Goal: Information Seeking & Learning: Find contact information

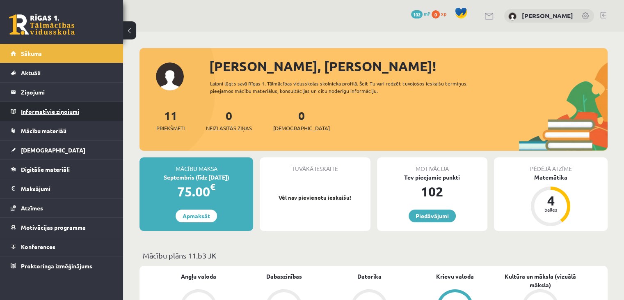
click at [32, 111] on legend "Informatīvie ziņojumi 0" at bounding box center [67, 111] width 92 height 19
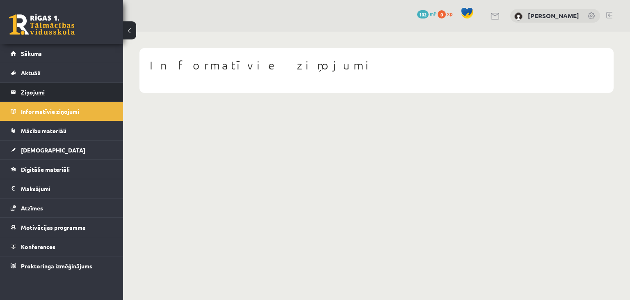
click at [48, 96] on legend "Ziņojumi 0" at bounding box center [67, 91] width 92 height 19
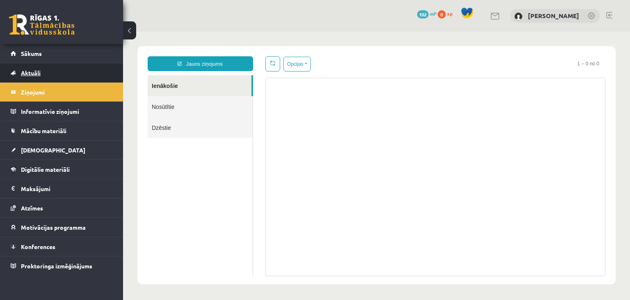
click at [41, 74] on link "Aktuāli" at bounding box center [62, 72] width 102 height 19
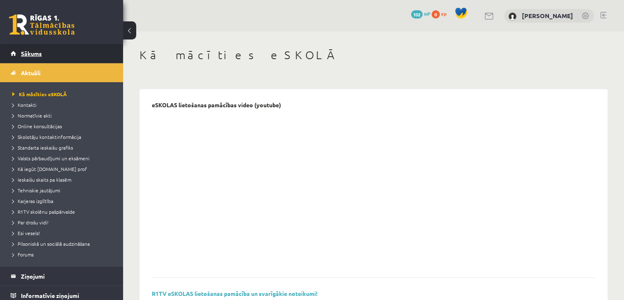
click at [48, 53] on link "Sākums" at bounding box center [62, 53] width 102 height 19
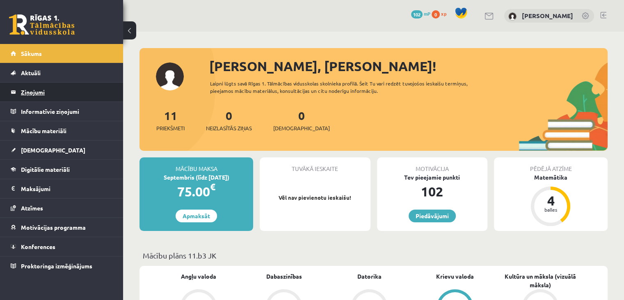
click at [53, 85] on legend "Ziņojumi 0" at bounding box center [67, 91] width 92 height 19
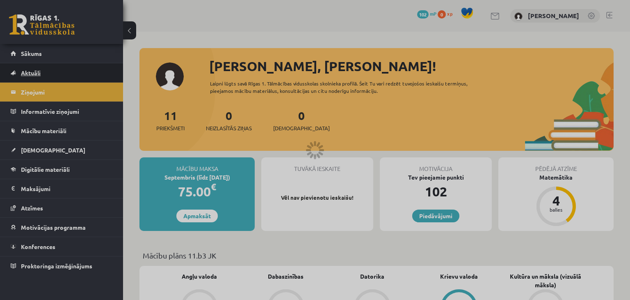
click at [49, 70] on link "Aktuāli" at bounding box center [62, 72] width 102 height 19
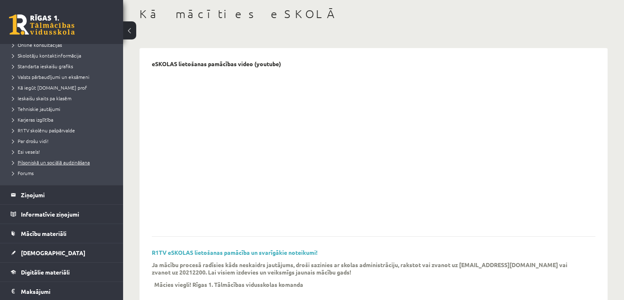
scroll to position [82, 0]
click at [44, 232] on span "Mācību materiāli" at bounding box center [44, 232] width 46 height 7
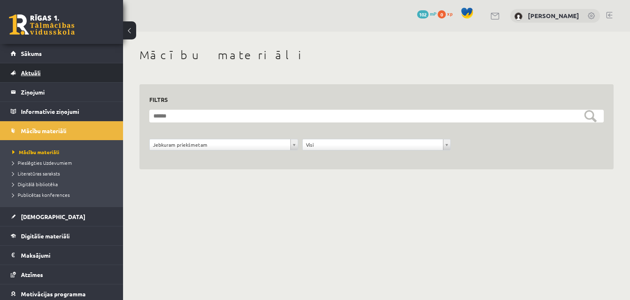
click at [52, 74] on link "Aktuāli" at bounding box center [62, 72] width 102 height 19
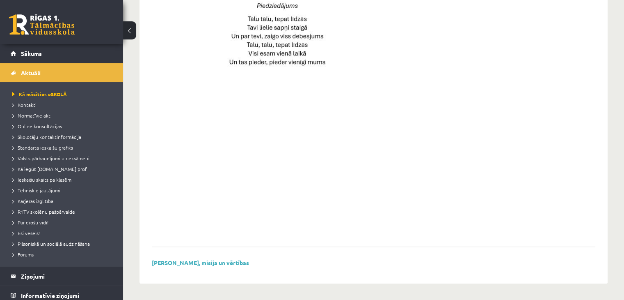
scroll to position [595, 0]
click at [31, 103] on span "Kontakti" at bounding box center [24, 104] width 24 height 7
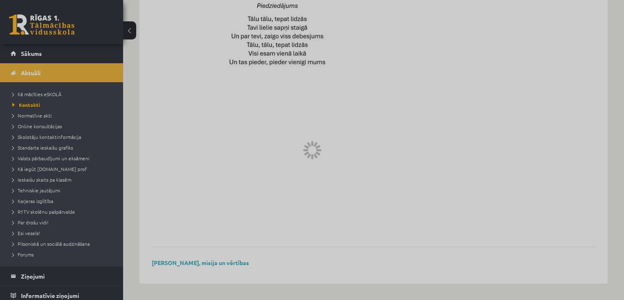
scroll to position [224, 0]
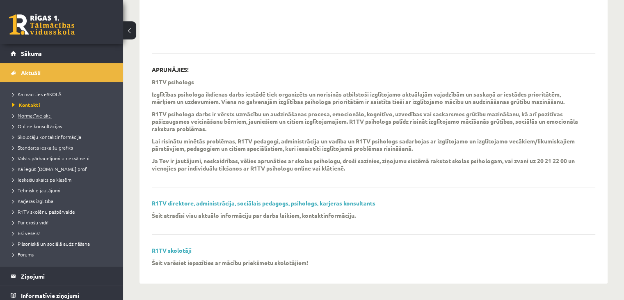
click at [42, 117] on span "Normatīvie akti" at bounding box center [31, 115] width 39 height 7
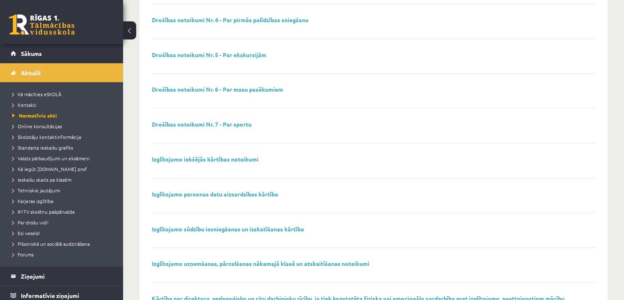
click at [44, 132] on li "Skolotāju kontaktinformācija" at bounding box center [63, 136] width 103 height 11
click at [43, 128] on span "Online konsultācijas" at bounding box center [37, 126] width 50 height 7
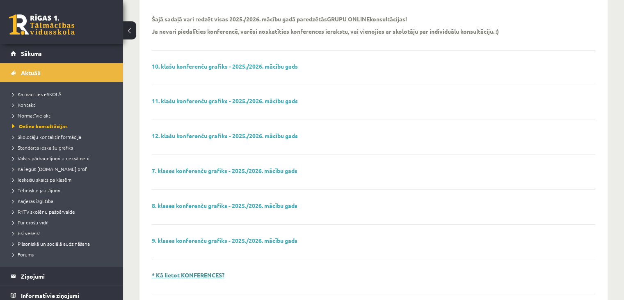
scroll to position [60, 0]
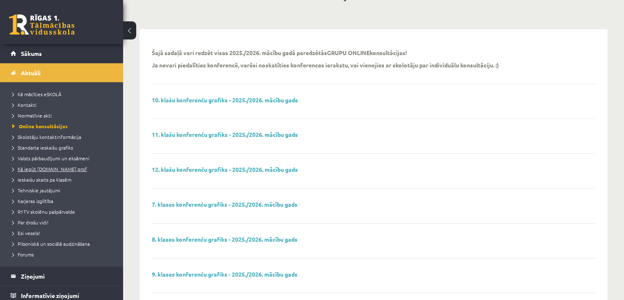
click at [51, 167] on span "Kā iegūt [DOMAIN_NAME] prof" at bounding box center [49, 168] width 75 height 7
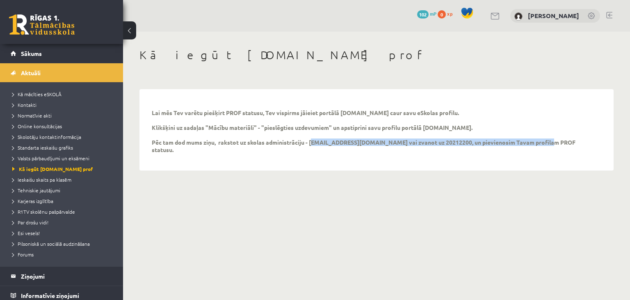
drag, startPoint x: 311, startPoint y: 140, endPoint x: 353, endPoint y: 152, distance: 44.0
click at [353, 152] on div "Lai mēs Tev varētu piešķirt PROF statusu, Tev vispirms jāieiet portālā uzdevumi…" at bounding box center [377, 129] width 466 height 73
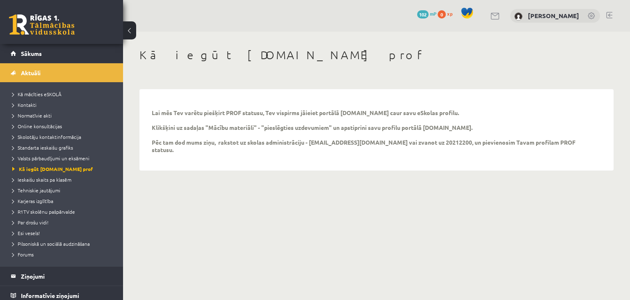
click at [366, 122] on p "Lai mēs Tev varētu piešķirt PROF statusu, Tev vispirms jāieiet portālā uzdevumi…" at bounding box center [370, 131] width 437 height 44
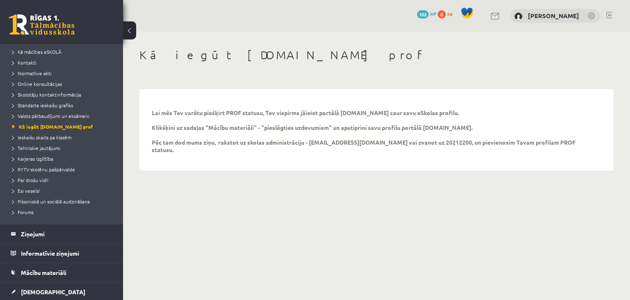
scroll to position [158, 0]
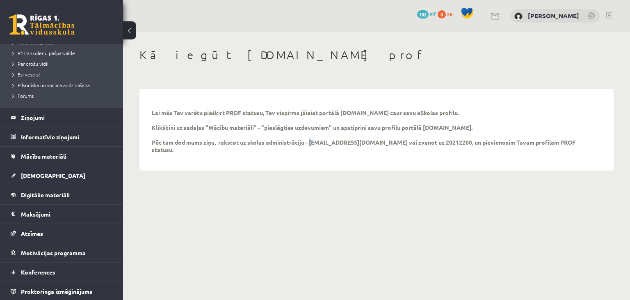
click at [310, 141] on p "Lai mēs Tev varētu piešķirt PROF statusu, Tev vispirms jāieiet portālā uzdevumi…" at bounding box center [370, 131] width 437 height 44
click at [311, 141] on p "Lai mēs Tev varētu piešķirt PROF statusu, Tev vispirms jāieiet portālā uzdevumi…" at bounding box center [370, 131] width 437 height 44
drag, startPoint x: 311, startPoint y: 141, endPoint x: 345, endPoint y: 140, distance: 33.3
click at [345, 140] on p "Lai mēs Tev varētu piešķirt PROF statusu, Tev vispirms jāieiet portālā uzdevumi…" at bounding box center [370, 131] width 437 height 44
copy p "info@r1tv.lv"
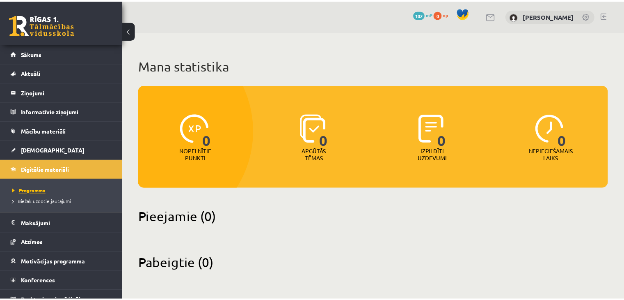
scroll to position [9, 0]
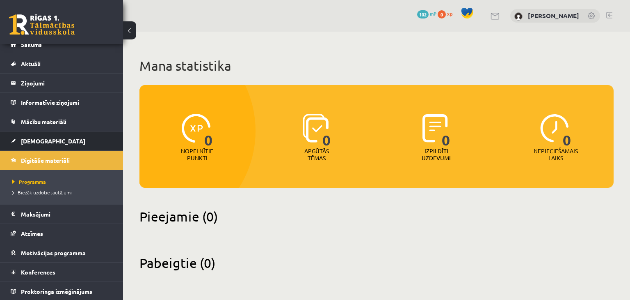
click at [33, 137] on span "[DEMOGRAPHIC_DATA]" at bounding box center [53, 140] width 64 height 7
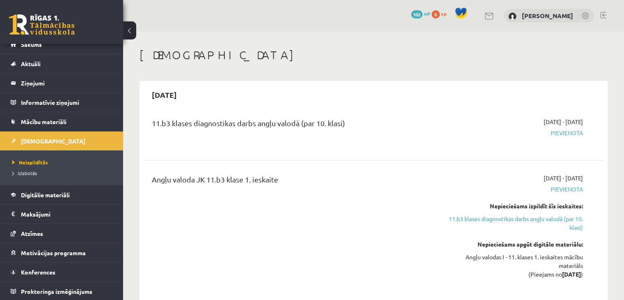
click at [344, 124] on div "11.b3 klases diagnostikas darbs angļu valodā (par 10. klasi)" at bounding box center [294, 124] width 284 height 15
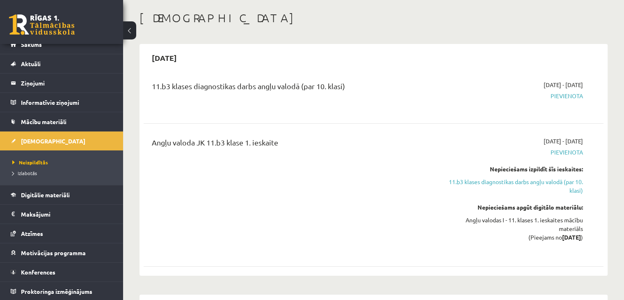
scroll to position [41, 0]
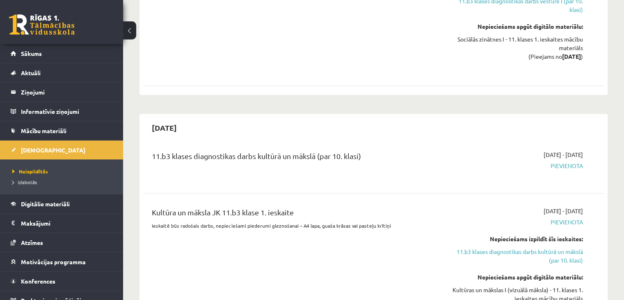
scroll to position [519, 0]
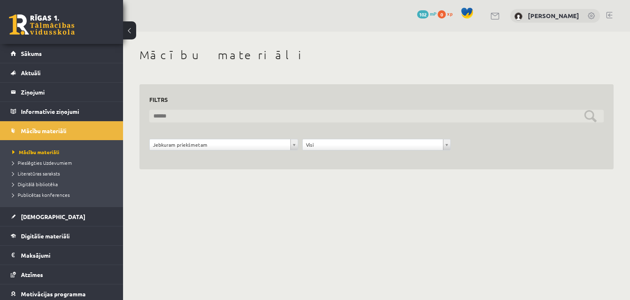
click at [202, 121] on input "text" at bounding box center [376, 116] width 455 height 13
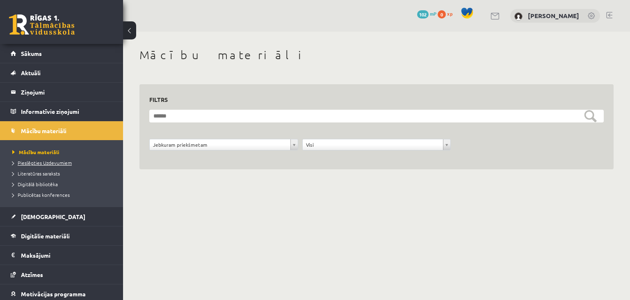
click at [46, 163] on span "Pieslēgties Uzdevumiem" at bounding box center [42, 162] width 60 height 7
